Goal: Transaction & Acquisition: Purchase product/service

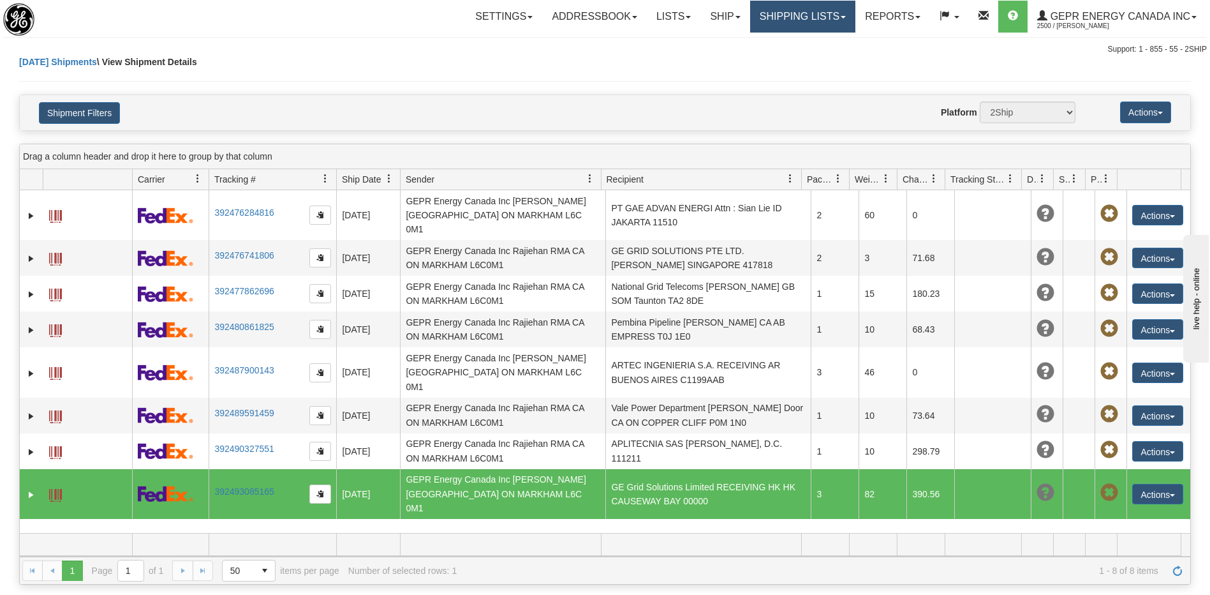
click at [762, 17] on link "Shipping lists" at bounding box center [802, 17] width 105 height 32
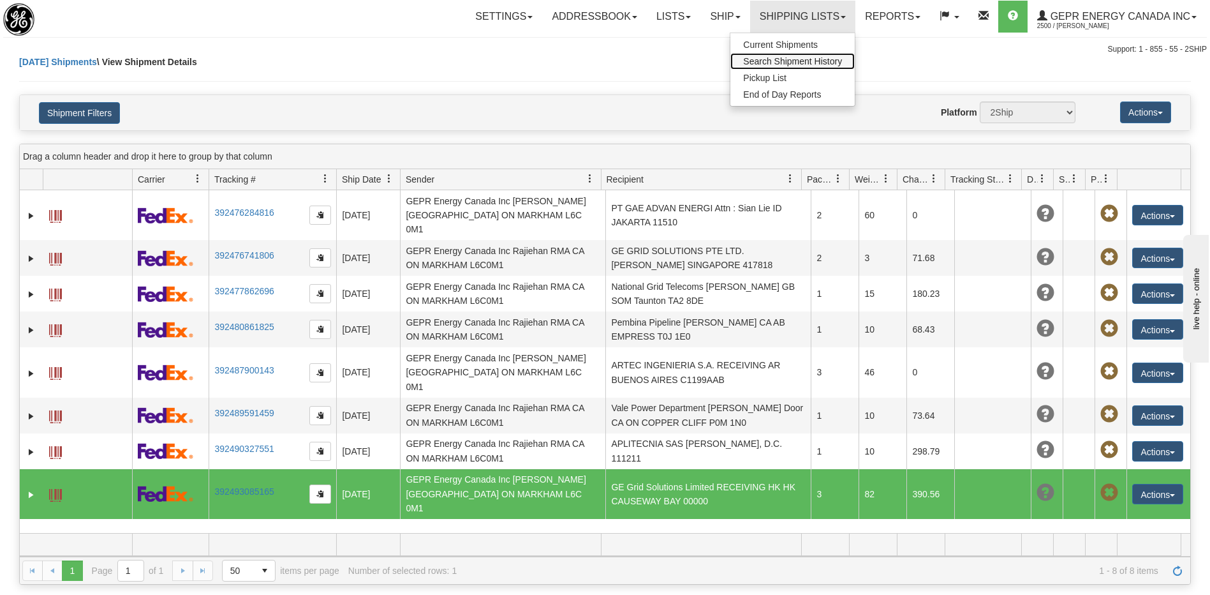
click at [745, 59] on span "Search Shipment History" at bounding box center [792, 61] width 99 height 10
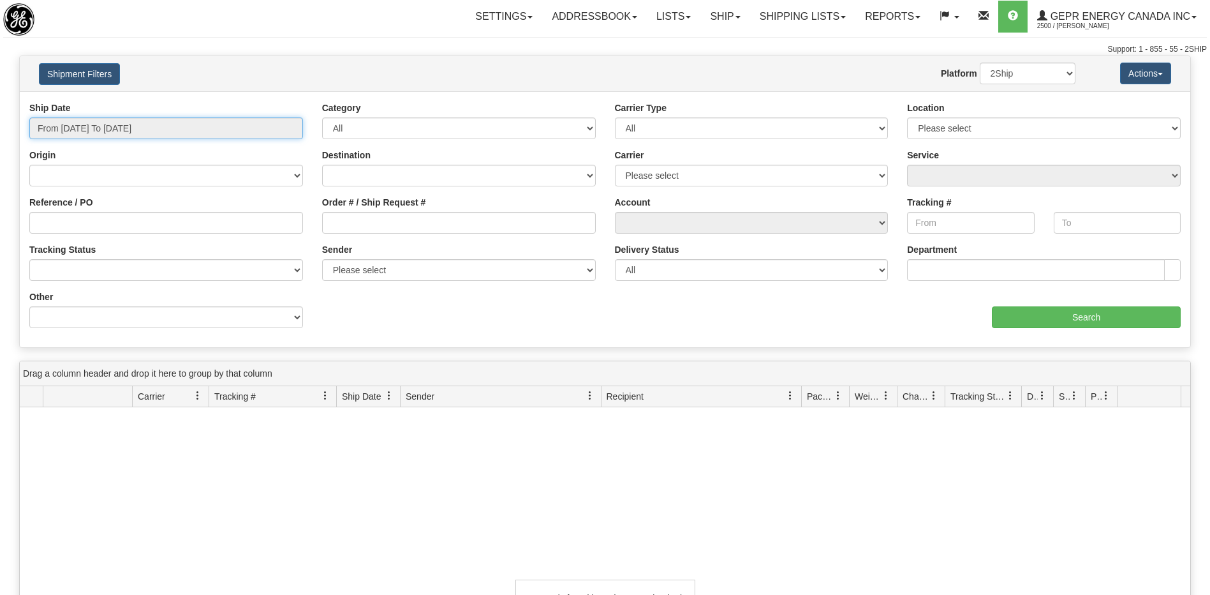
type input "[DATE]"
click at [113, 128] on input "From 08/24/2025 To 08/25/2025" at bounding box center [166, 128] width 274 height 22
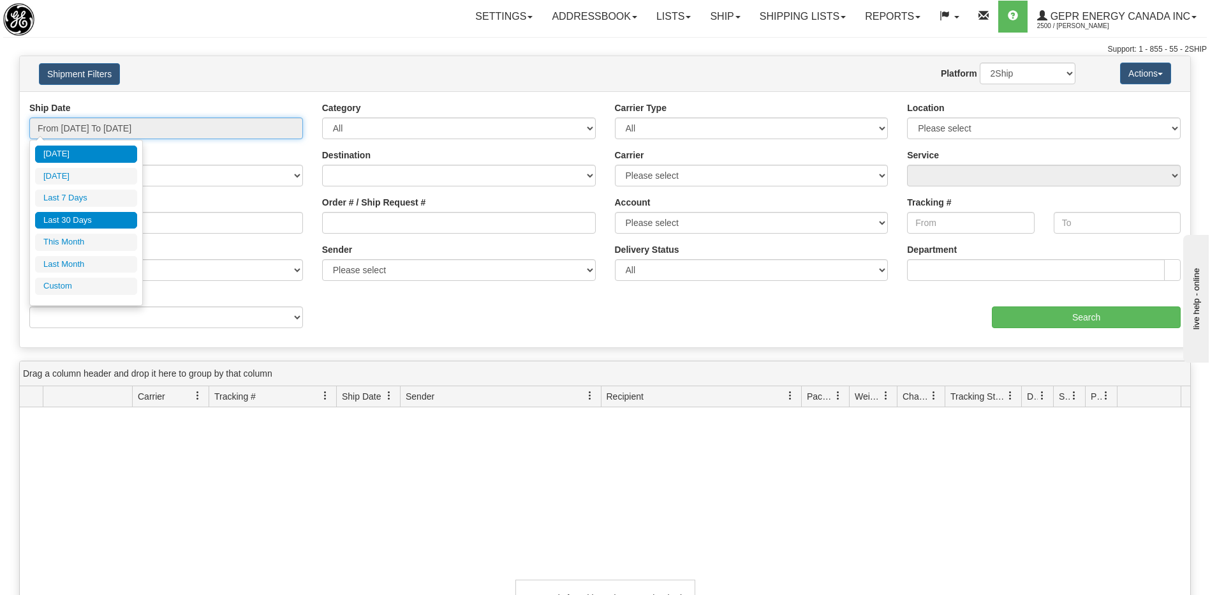
type input "08/01/2025"
type input "08/31/2025"
type input "07/01/2025"
type input "07/31/2025"
type input "[DATE]"
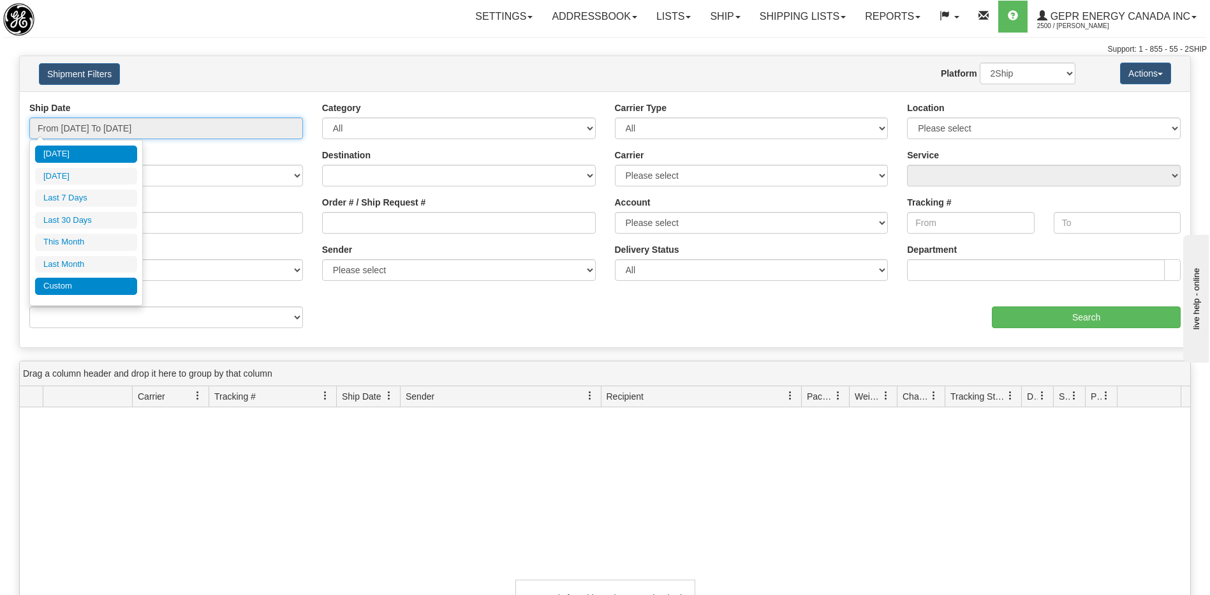
type input "[DATE]"
click at [80, 289] on li "Custom" at bounding box center [86, 286] width 102 height 17
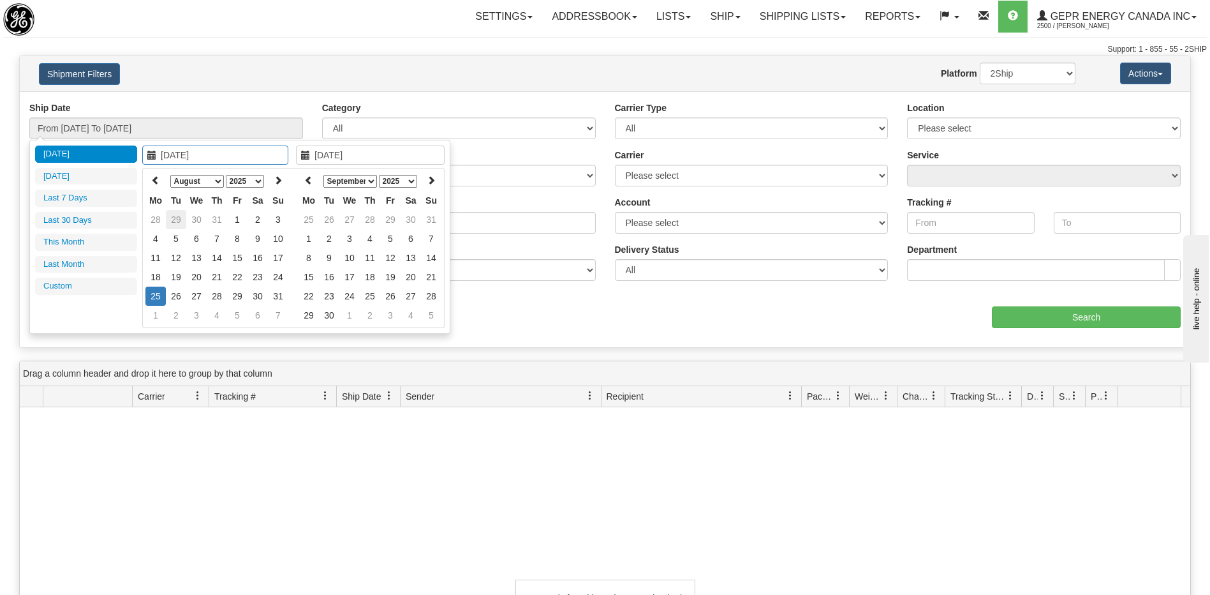
type input "07/01/2025"
type input "07/31/2025"
type input "08/11/2025"
type input "[DATE]"
click at [154, 180] on icon at bounding box center [155, 179] width 9 height 9
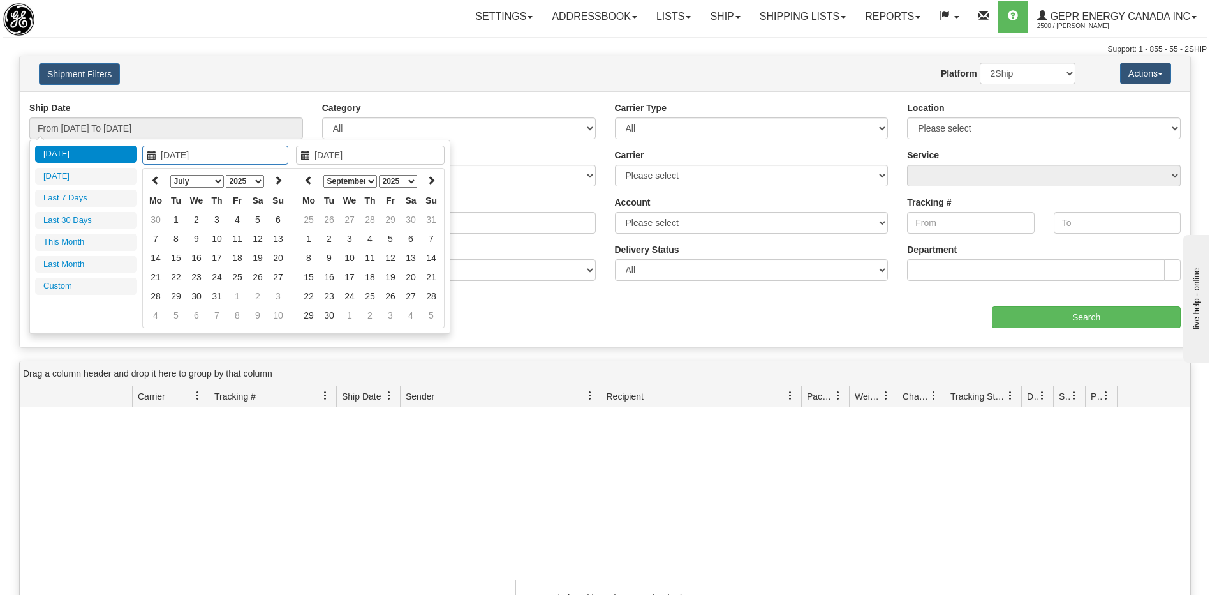
click at [154, 180] on icon at bounding box center [155, 179] width 9 height 9
type input "02/01/2025"
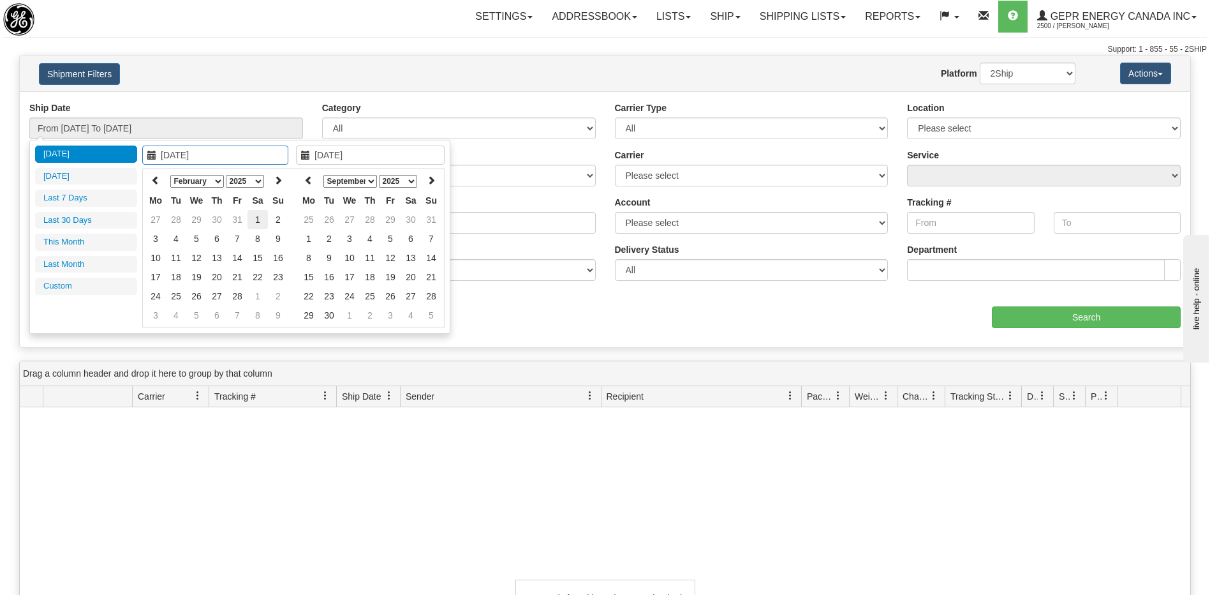
click at [256, 219] on td "1" at bounding box center [258, 219] width 20 height 19
click at [311, 180] on icon at bounding box center [308, 179] width 9 height 9
type input "08/02/2025"
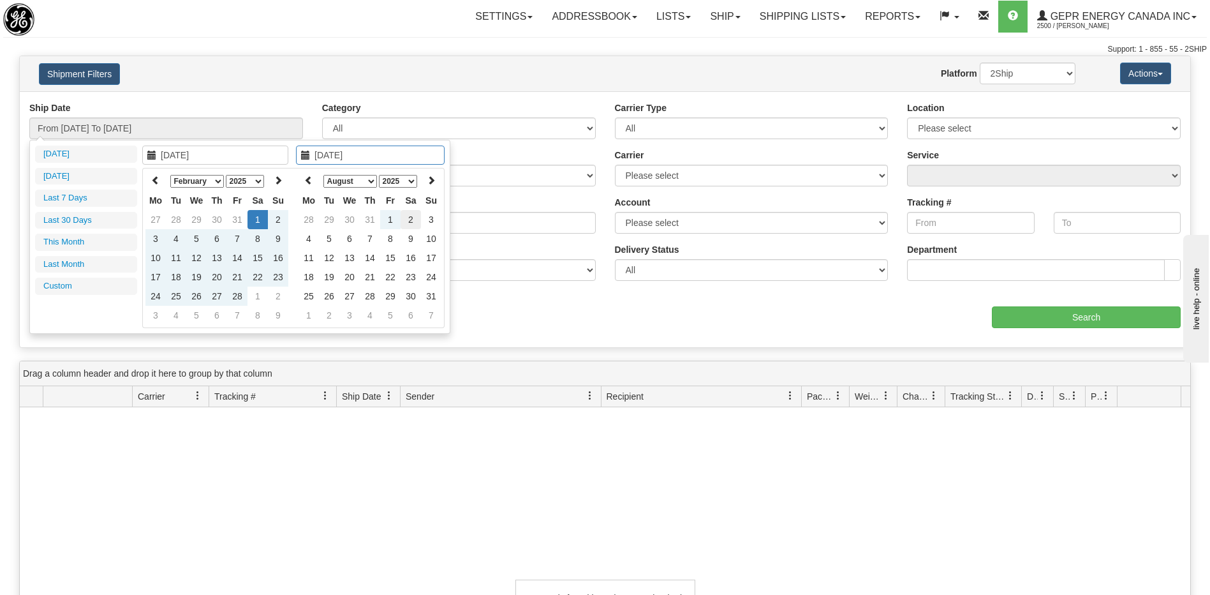
click at [408, 218] on td "2" at bounding box center [411, 219] width 20 height 19
type input "From 02/01/2025 To 08/02/2025"
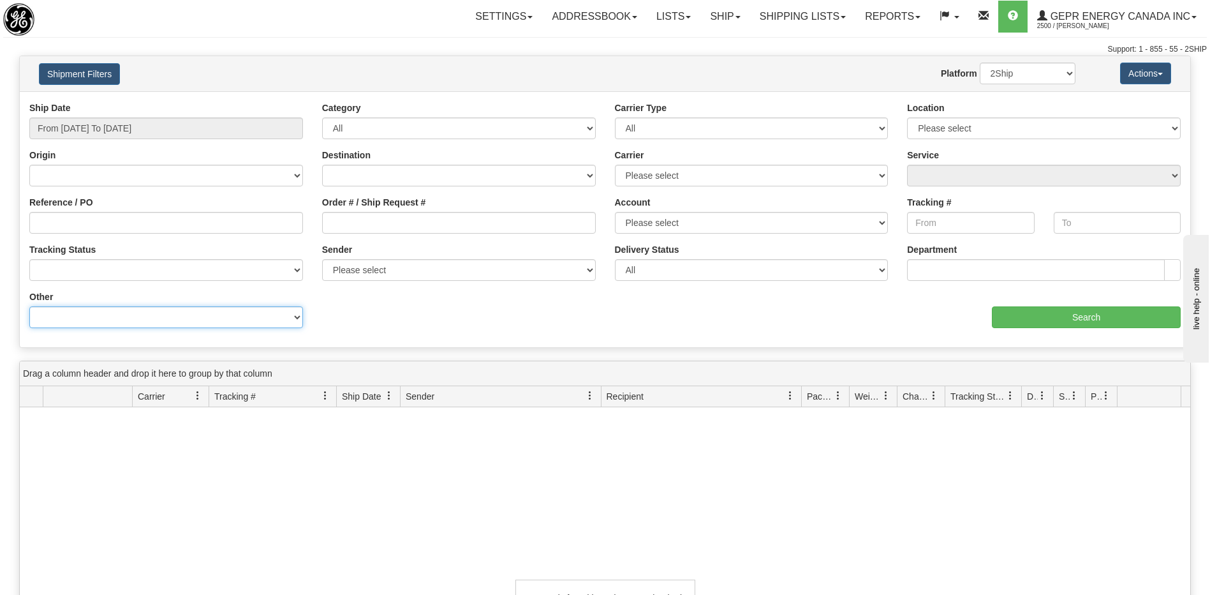
click at [217, 322] on select "Billing Account # Billing Type BOL # (LTL) Commodity Or Documents Consolidation…" at bounding box center [166, 317] width 274 height 22
select select "Recipient_ZIP"
click at [29, 306] on select "Billing Account # Billing Type BOL # (LTL) Commodity Or Documents Consolidation…" at bounding box center [166, 317] width 274 height 22
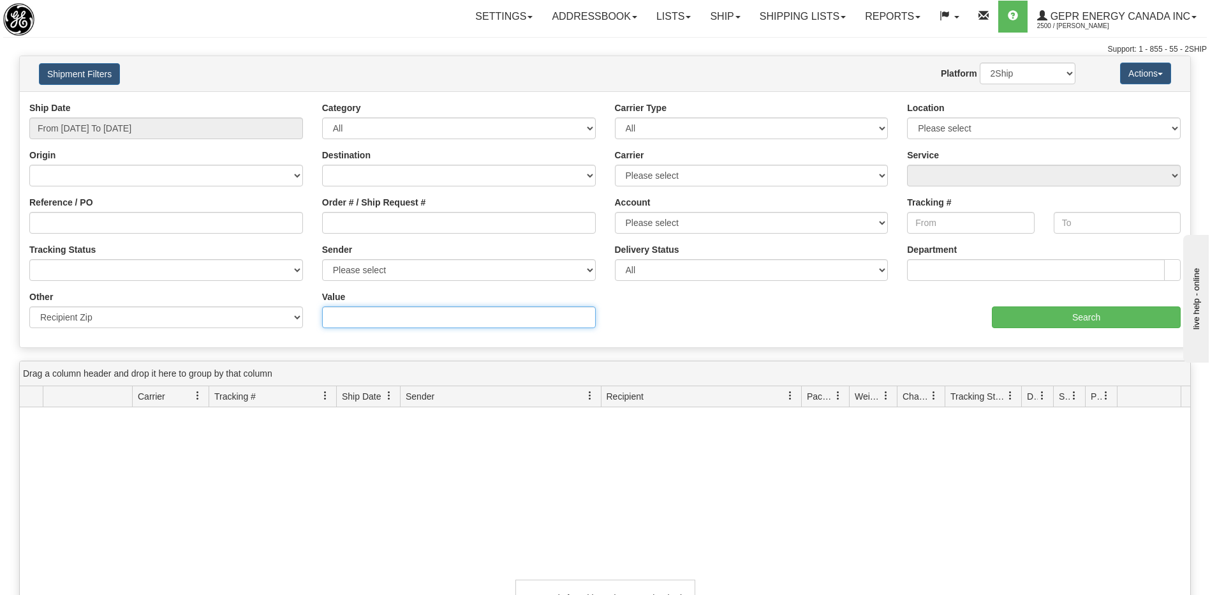
click at [360, 315] on input "Value" at bounding box center [459, 317] width 274 height 22
type input "03150"
click at [1038, 318] on input "Search" at bounding box center [1086, 317] width 189 height 22
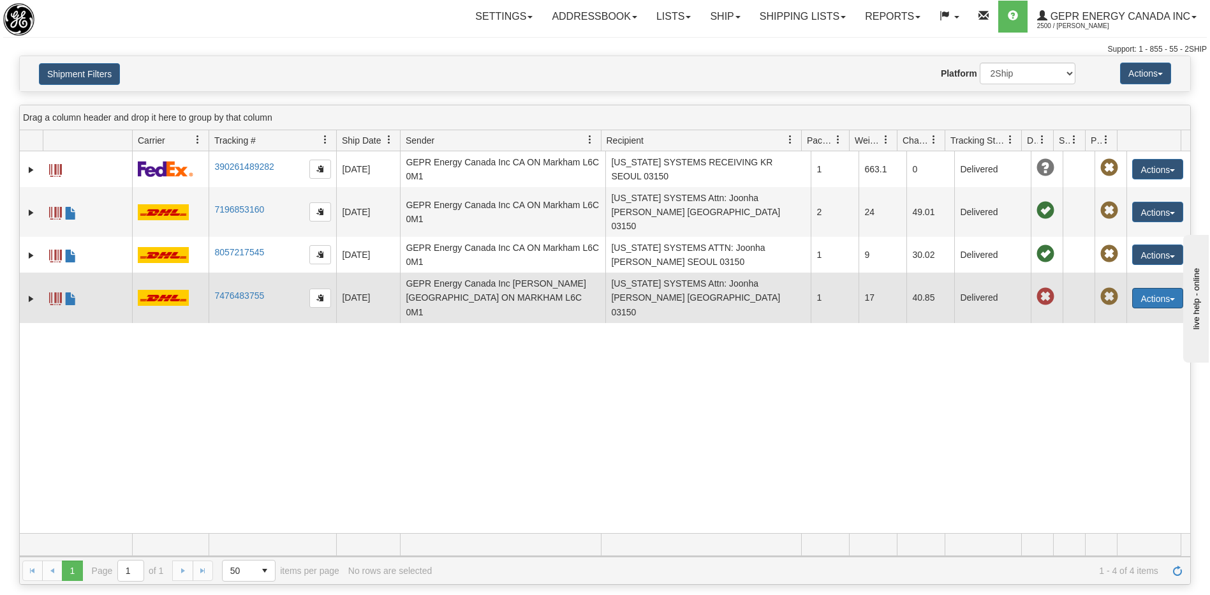
click at [1142, 288] on button "Actions" at bounding box center [1157, 298] width 51 height 20
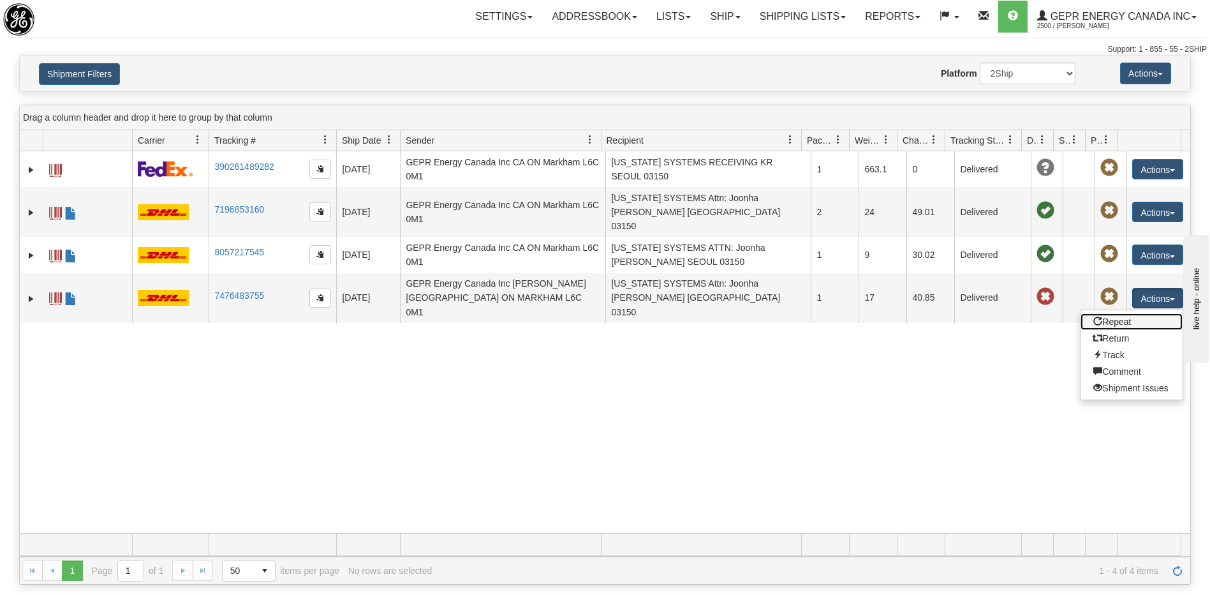
drag, startPoint x: 1113, startPoint y: 304, endPoint x: 1119, endPoint y: 313, distance: 10.6
click at [1113, 313] on link "Repeat" at bounding box center [1132, 321] width 102 height 17
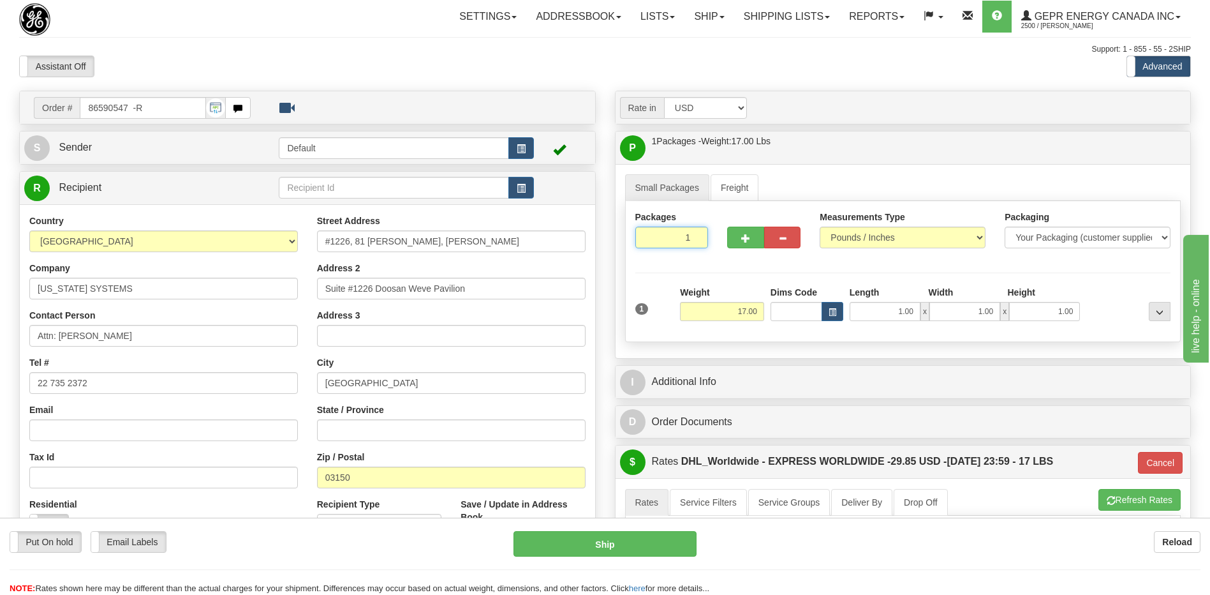
click at [676, 238] on input "1" at bounding box center [671, 237] width 73 height 22
drag, startPoint x: 551, startPoint y: 72, endPoint x: 565, endPoint y: 95, distance: 26.6
click at [551, 72] on div "Assistant On Assistant Off Do a return Do a return Previous Next Standard Advan…" at bounding box center [605, 67] width 1191 height 22
click at [741, 311] on input "17.00" at bounding box center [722, 311] width 84 height 19
type input "117.00"
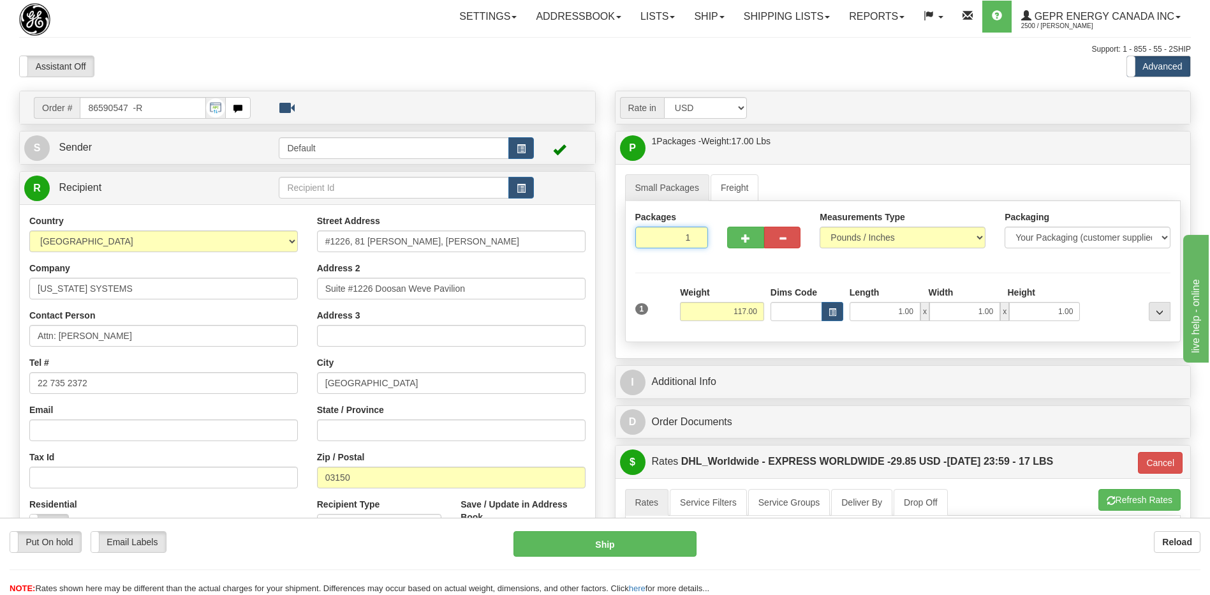
type input "P"
click at [701, 242] on input "1" at bounding box center [671, 237] width 73 height 22
type input "13"
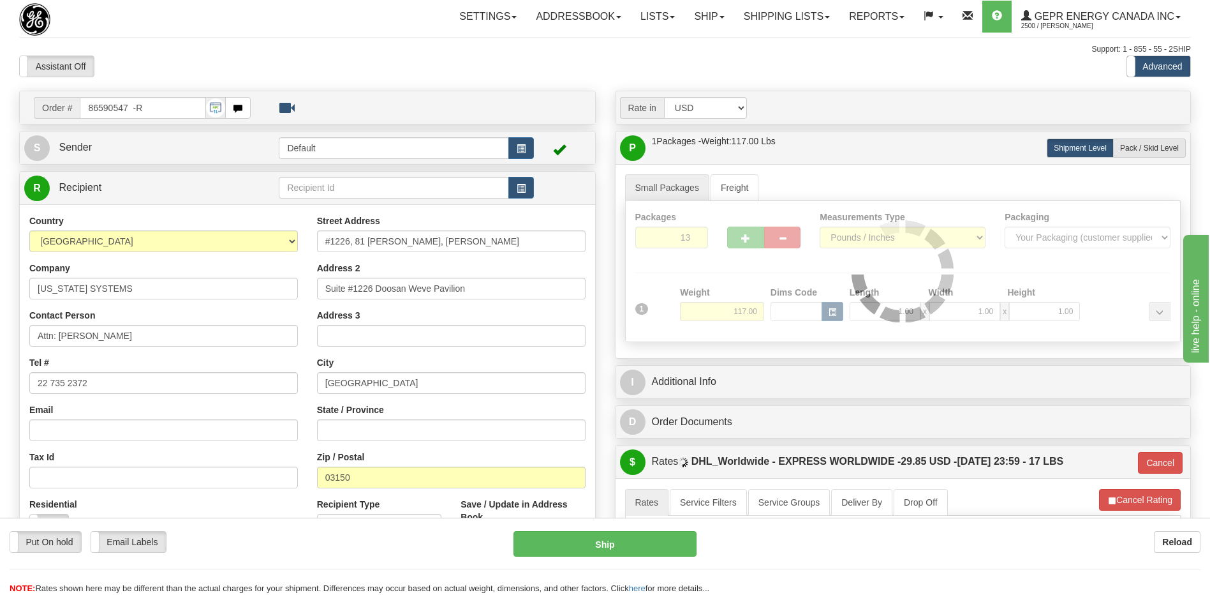
click at [492, 66] on div "Assistant On Assistant Off Do a return Do a return" at bounding box center [258, 67] width 496 height 22
type input "P"
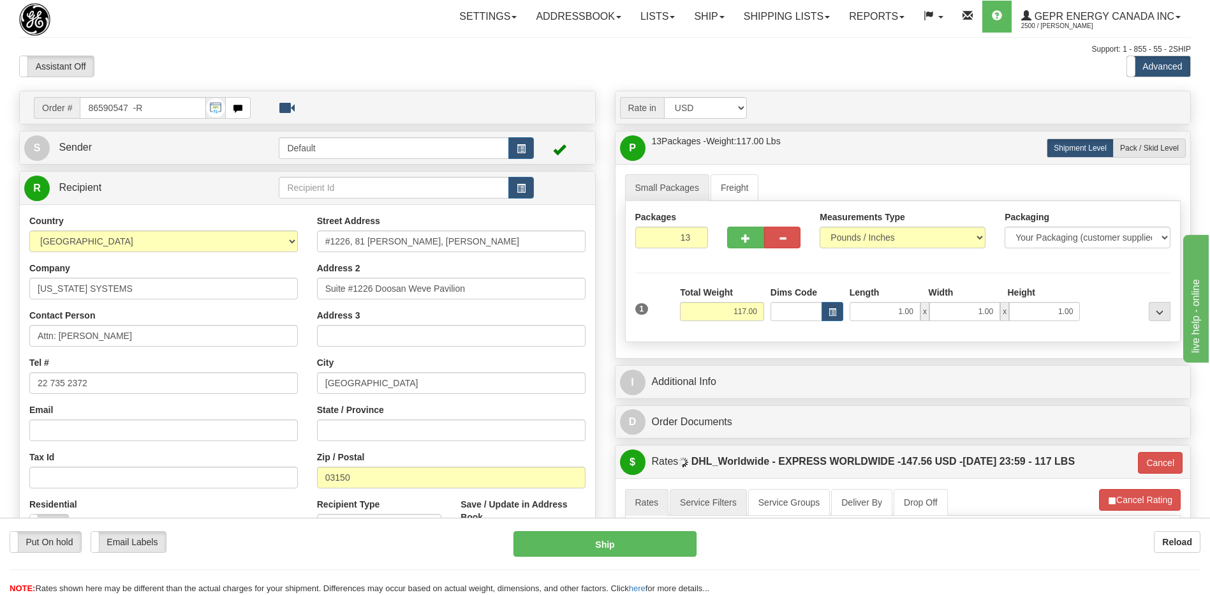
scroll to position [191, 0]
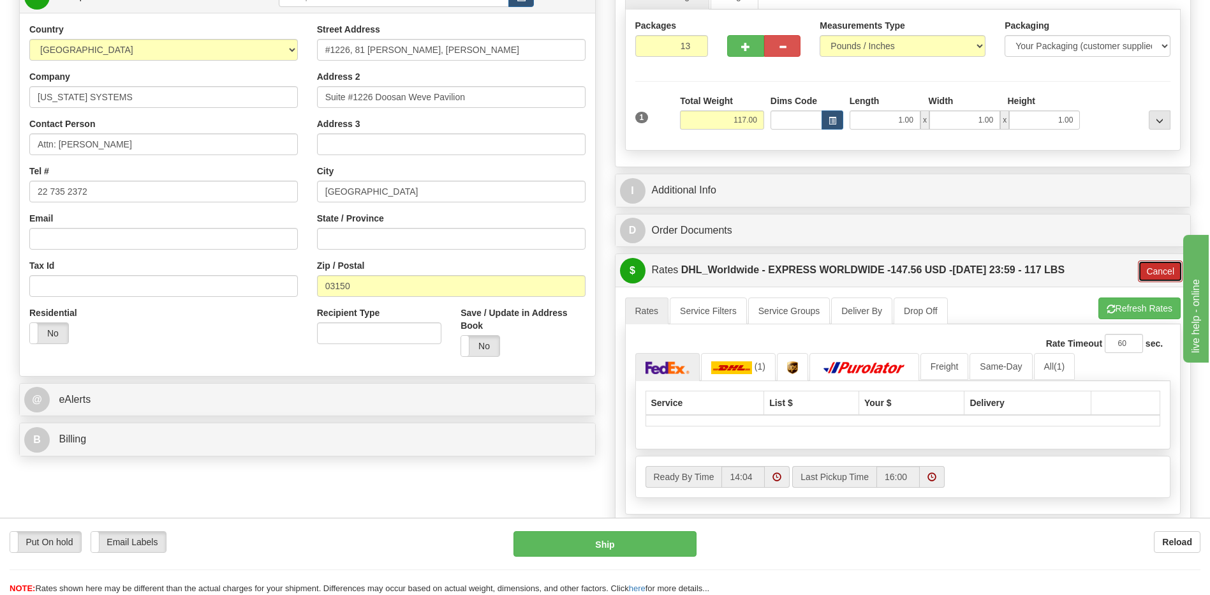
click at [1160, 277] on button "Cancel" at bounding box center [1160, 271] width 45 height 22
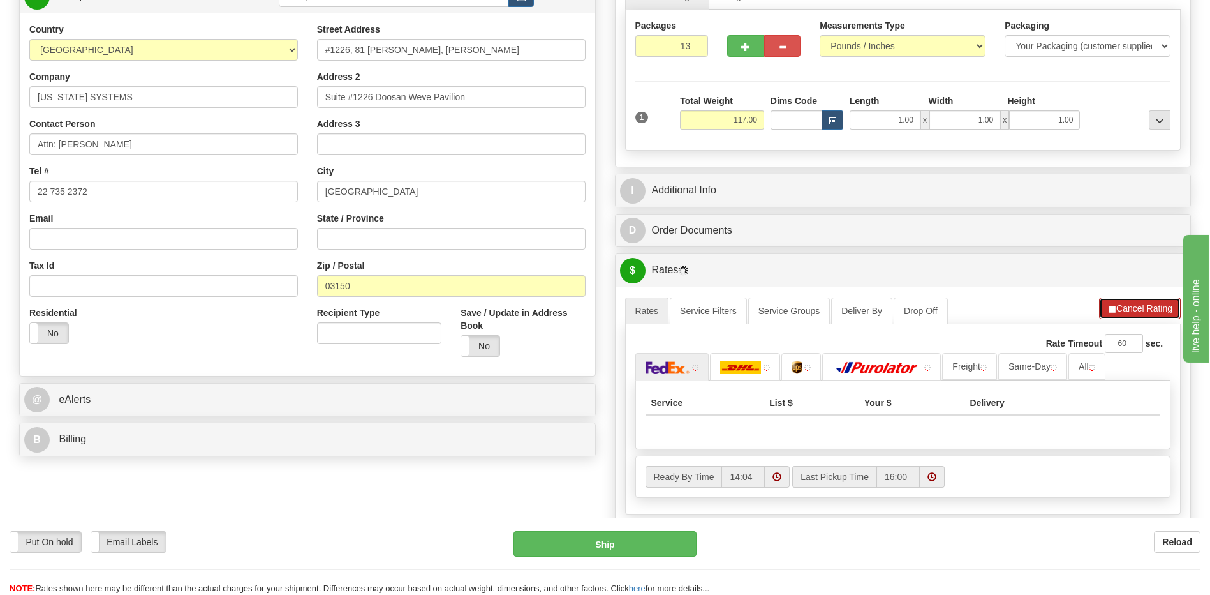
click at [1130, 307] on button "Cancel Rating" at bounding box center [1140, 308] width 82 height 22
click at [1109, 307] on span "button" at bounding box center [1111, 309] width 9 height 8
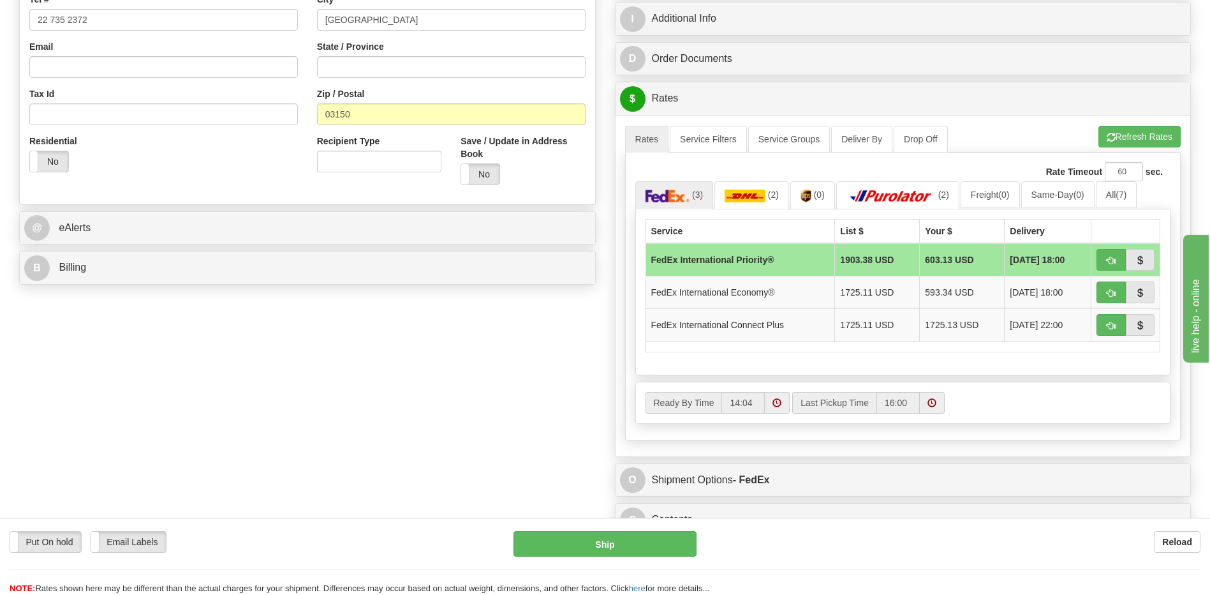
scroll to position [383, 0]
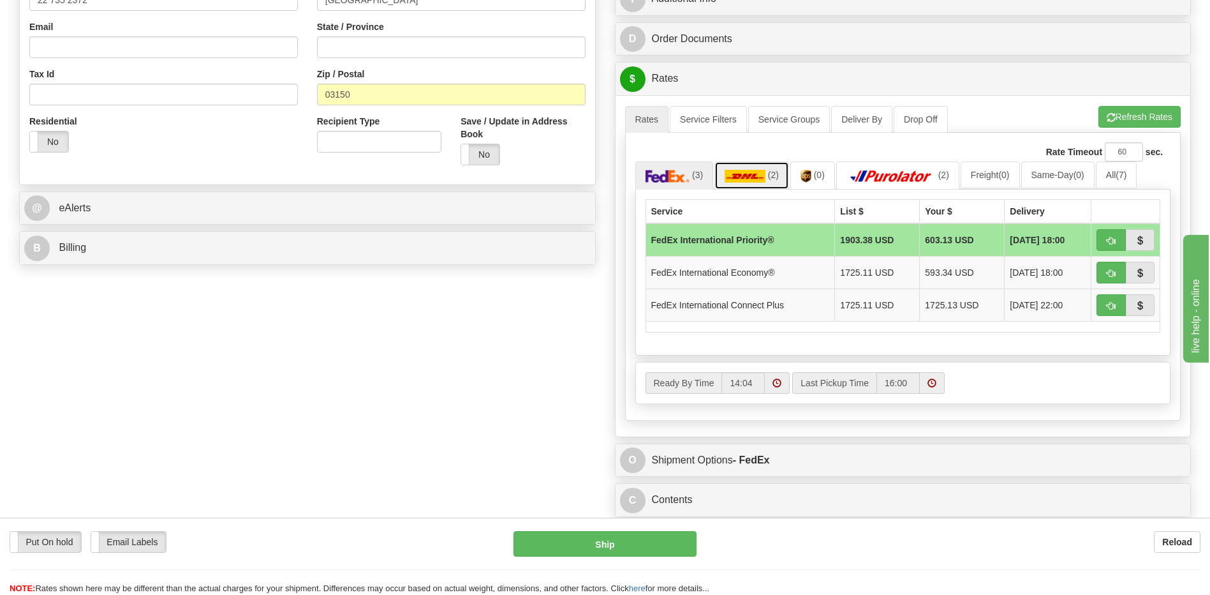
click at [762, 179] on img at bounding box center [745, 176] width 41 height 13
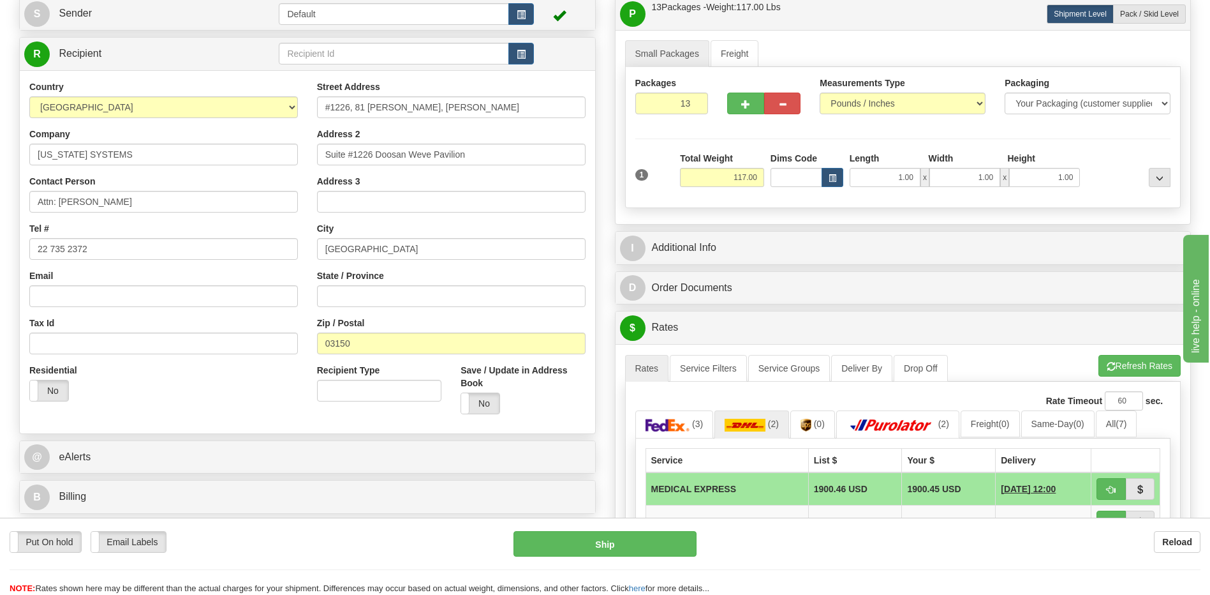
scroll to position [128, 0]
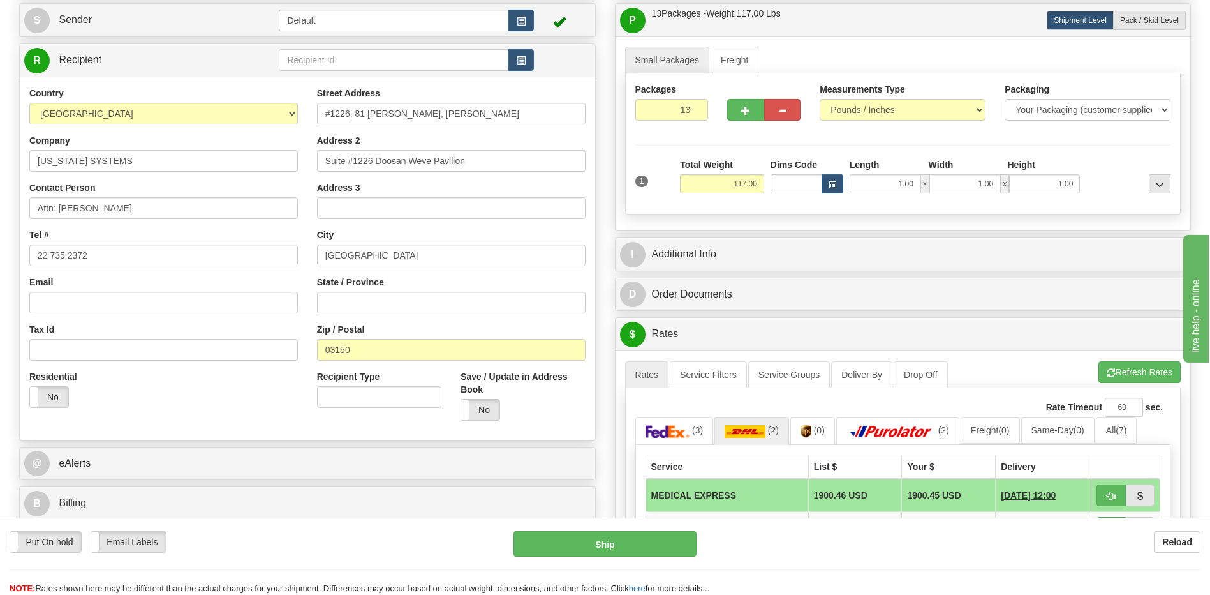
drag, startPoint x: 188, startPoint y: 415, endPoint x: 547, endPoint y: 346, distance: 365.1
click at [193, 409] on div "Residential Yes No" at bounding box center [164, 393] width 288 height 47
click at [245, 385] on div "Residential Yes No" at bounding box center [164, 393] width 288 height 47
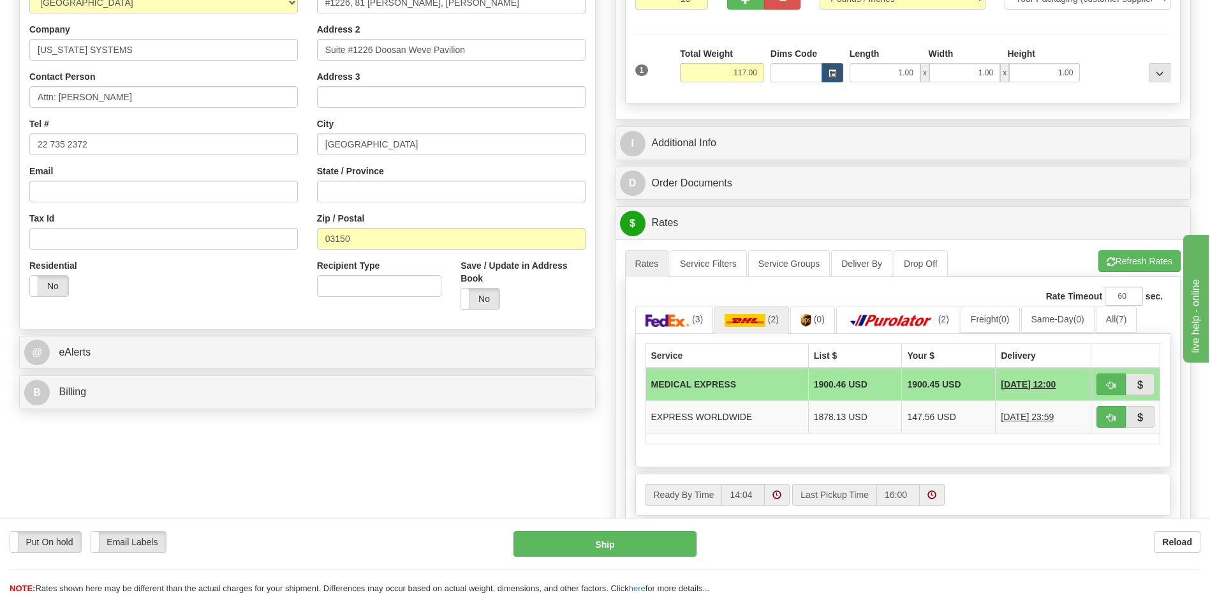
scroll to position [447, 0]
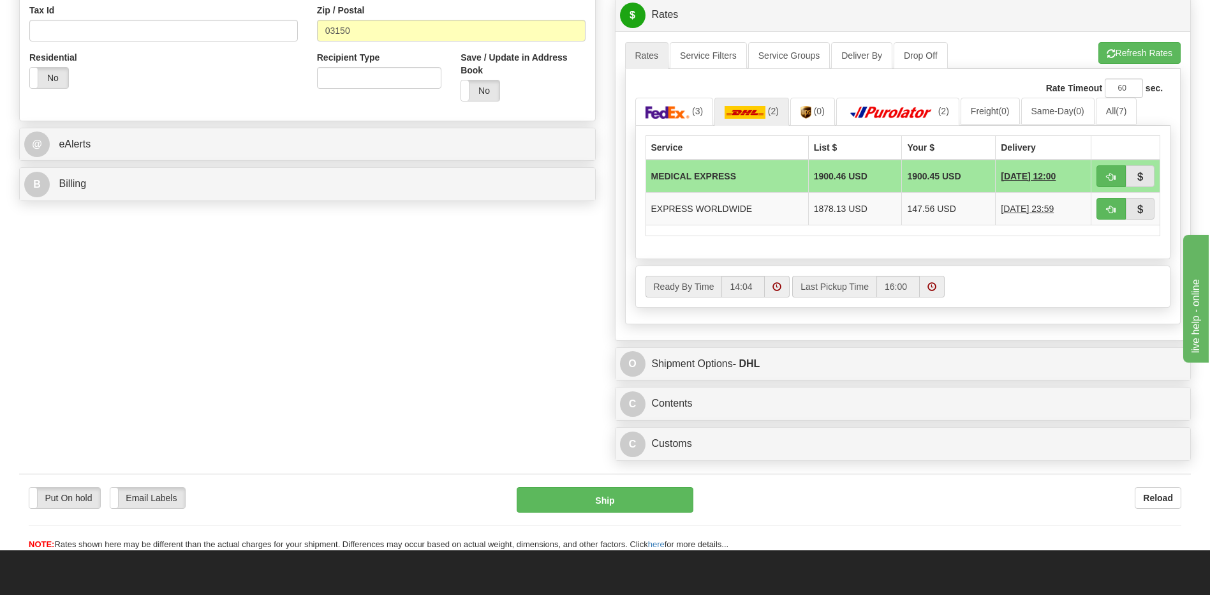
click at [266, 415] on div "Order # 86590547 -R S Sender" at bounding box center [605, 55] width 1191 height 823
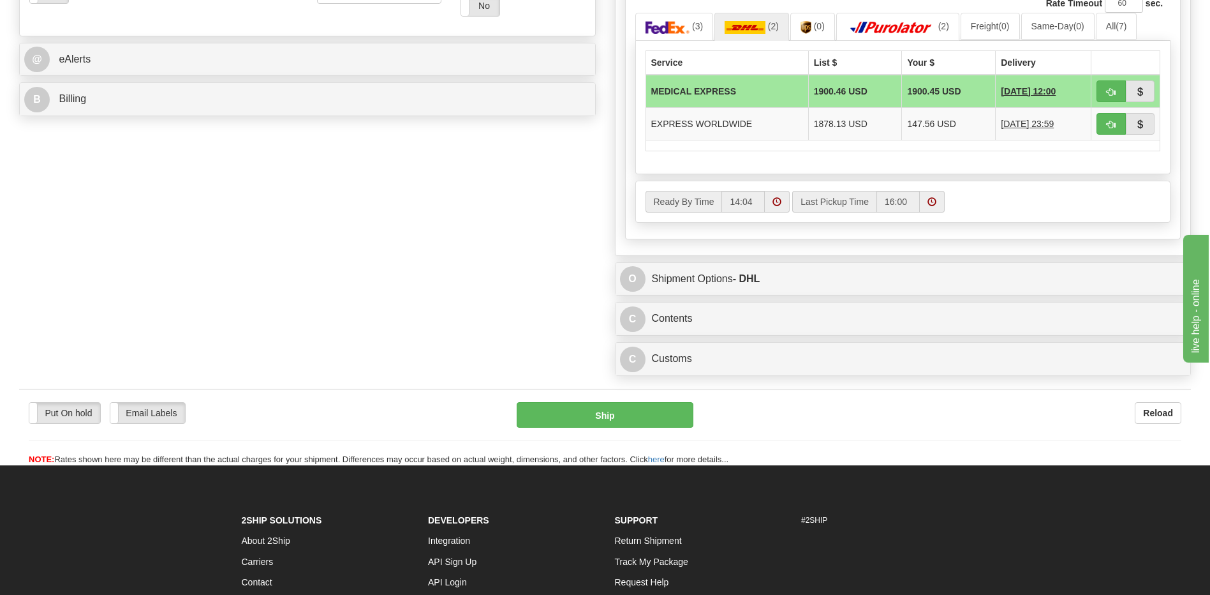
scroll to position [638, 0]
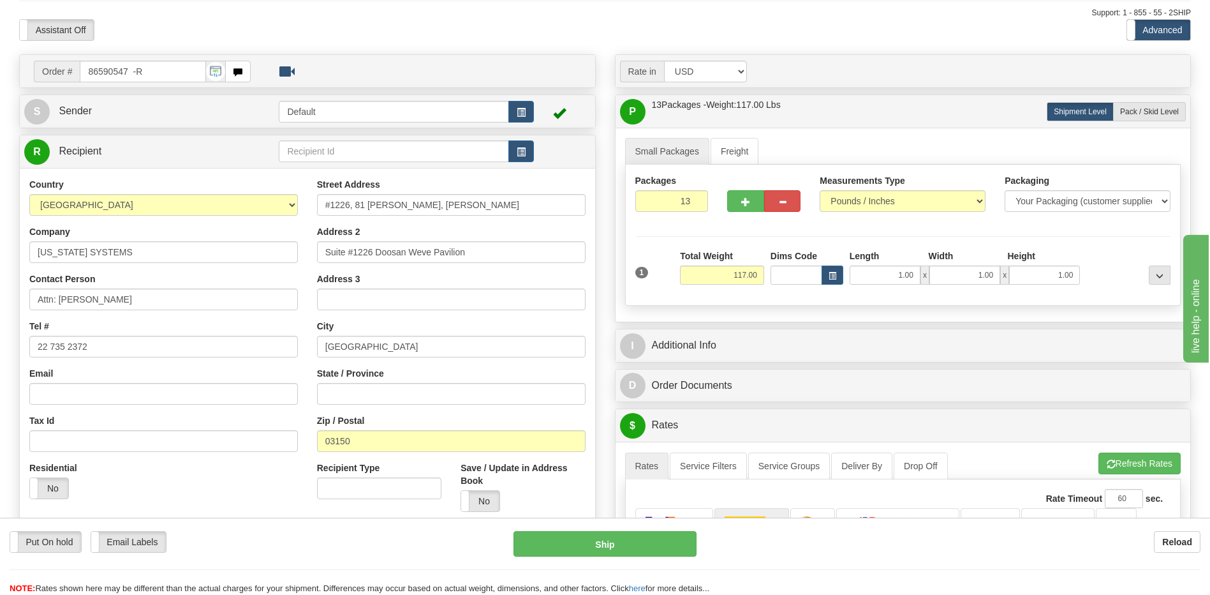
scroll to position [0, 0]
